Goal: Task Accomplishment & Management: Manage account settings

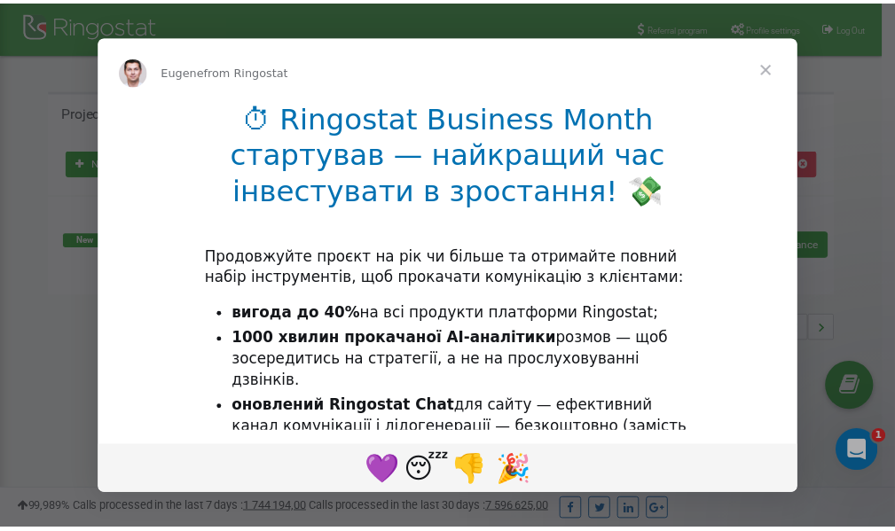
scroll to position [265, 0]
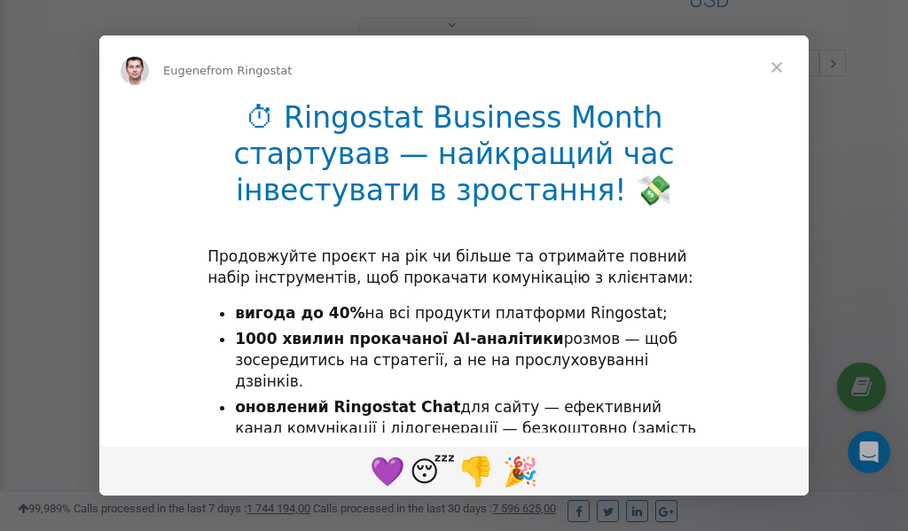
click at [777, 67] on span "Close" at bounding box center [777, 67] width 64 height 64
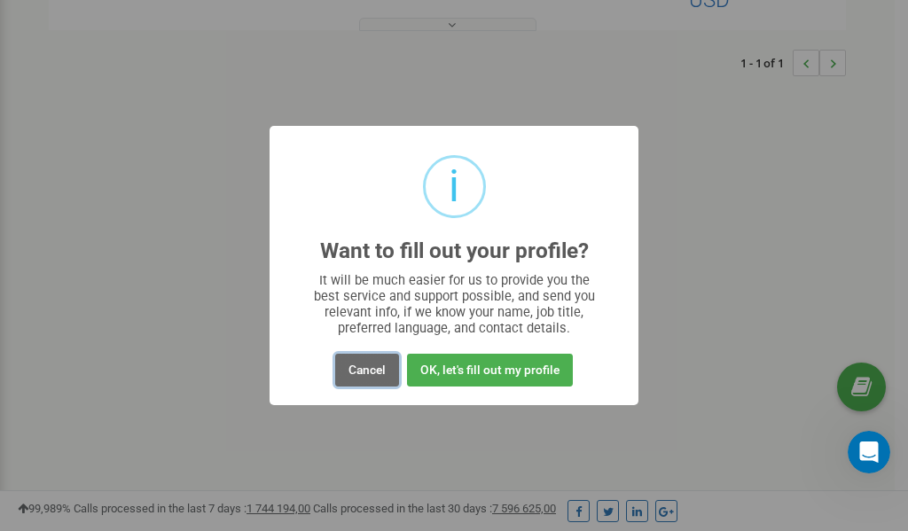
click at [368, 364] on button "Cancel" at bounding box center [367, 370] width 64 height 33
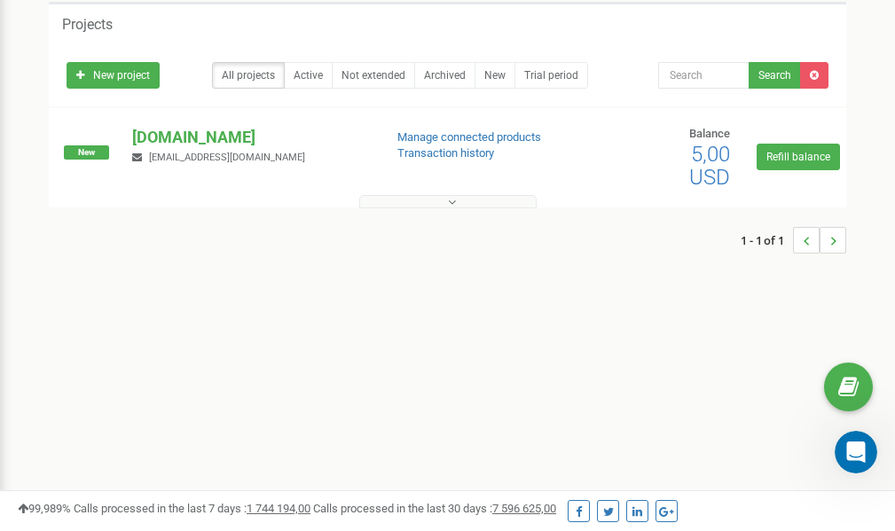
scroll to position [0, 0]
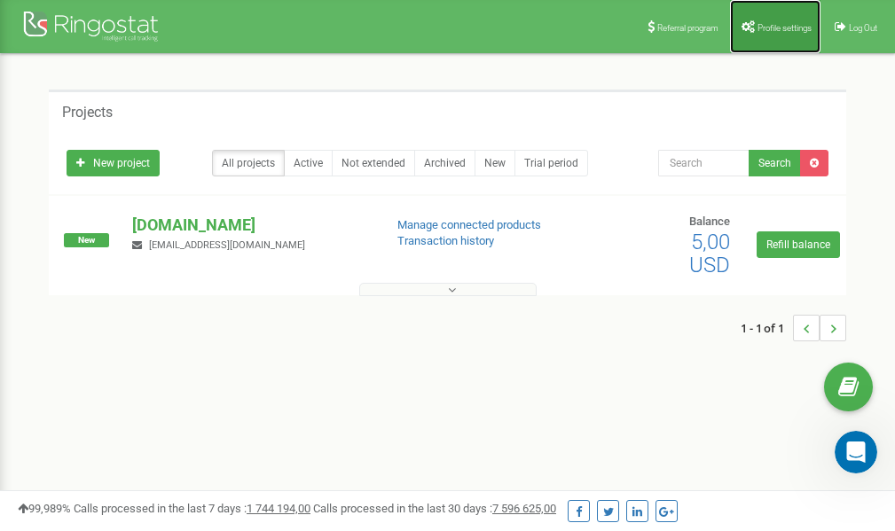
click at [759, 26] on span "Profile settings" at bounding box center [784, 28] width 54 height 10
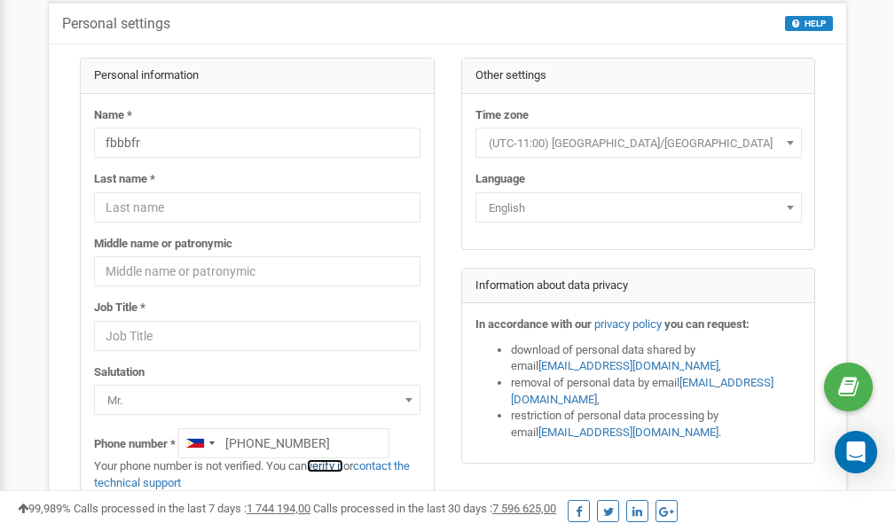
click at [331, 467] on link "verify it" at bounding box center [325, 465] width 36 height 13
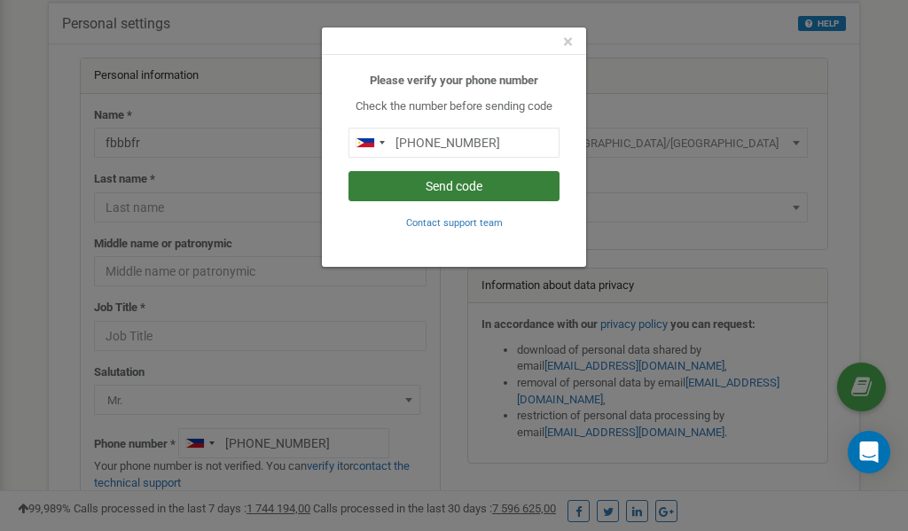
click at [480, 184] on button "Send code" at bounding box center [453, 186] width 211 height 30
